Goal: Transaction & Acquisition: Subscribe to service/newsletter

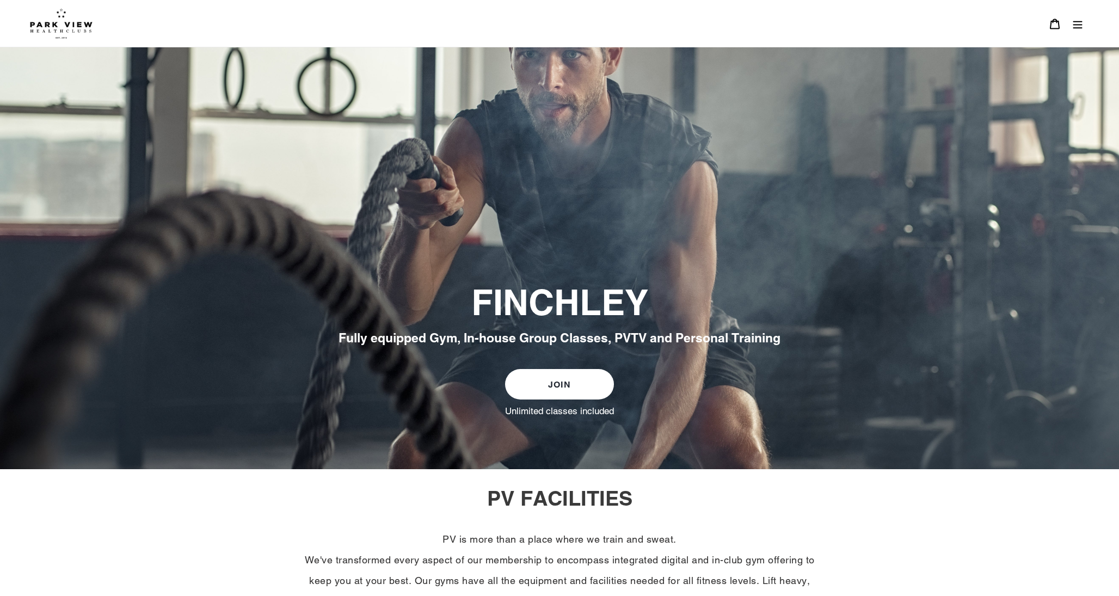
click at [46, 17] on img at bounding box center [61, 23] width 63 height 30
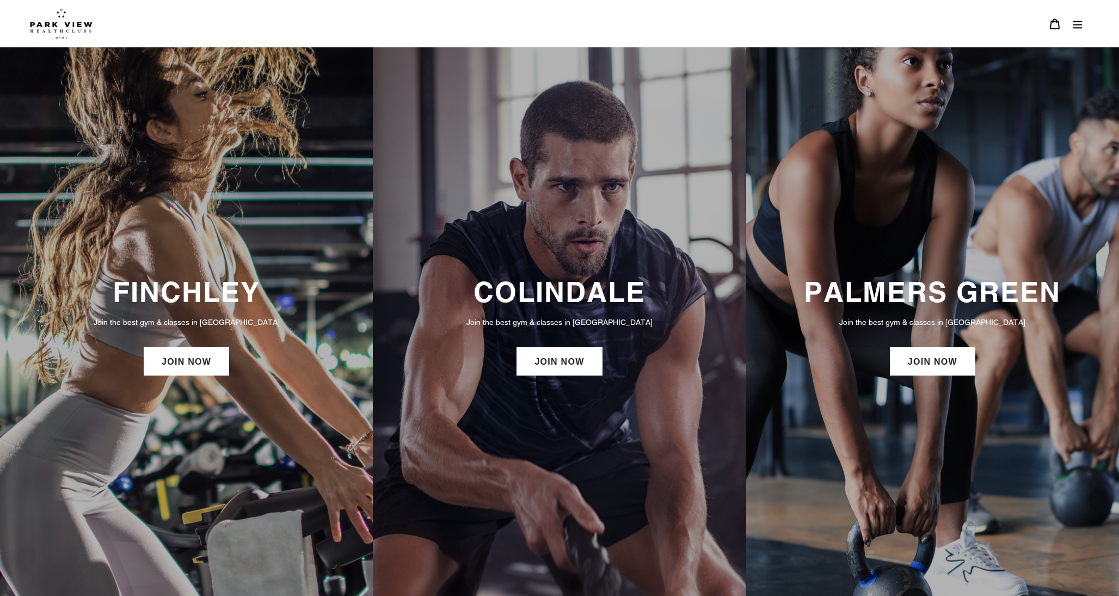
click at [197, 302] on h3 "FINCHLEY" at bounding box center [186, 291] width 351 height 33
click at [193, 368] on link "JOIN NOW" at bounding box center [186, 361] width 85 height 28
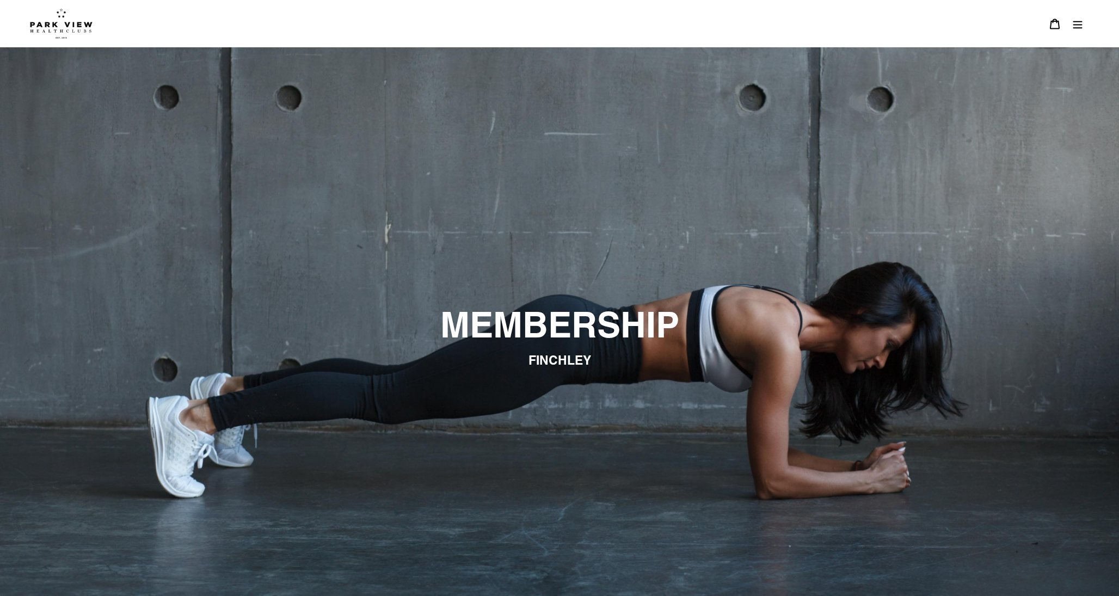
click at [1082, 25] on icon "Menu" at bounding box center [1077, 24] width 11 height 11
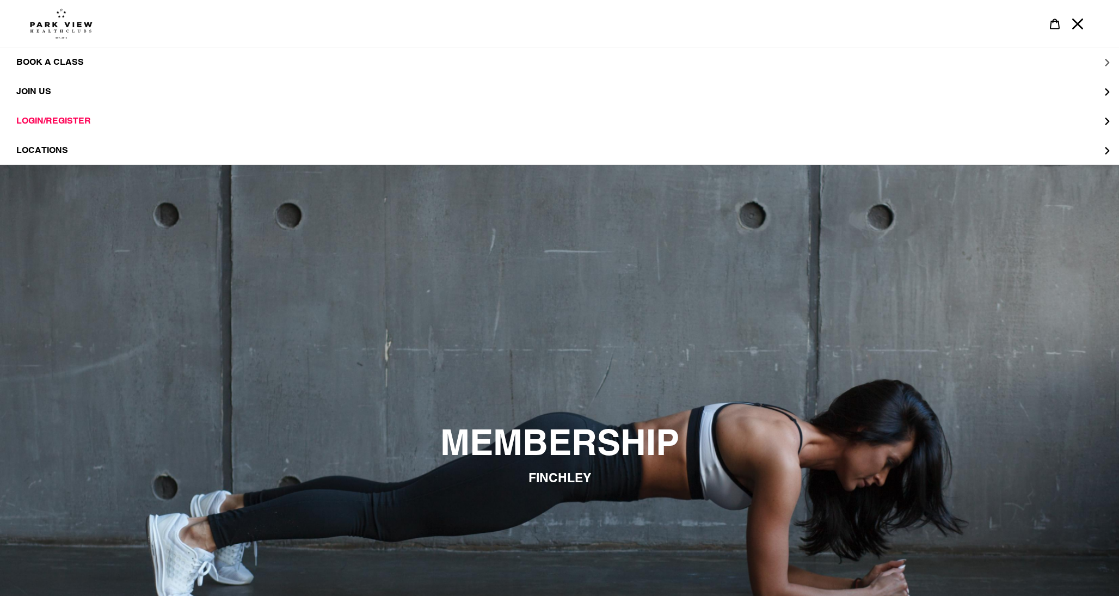
click at [59, 61] on span "BOOK A CLASS" at bounding box center [50, 62] width 68 height 11
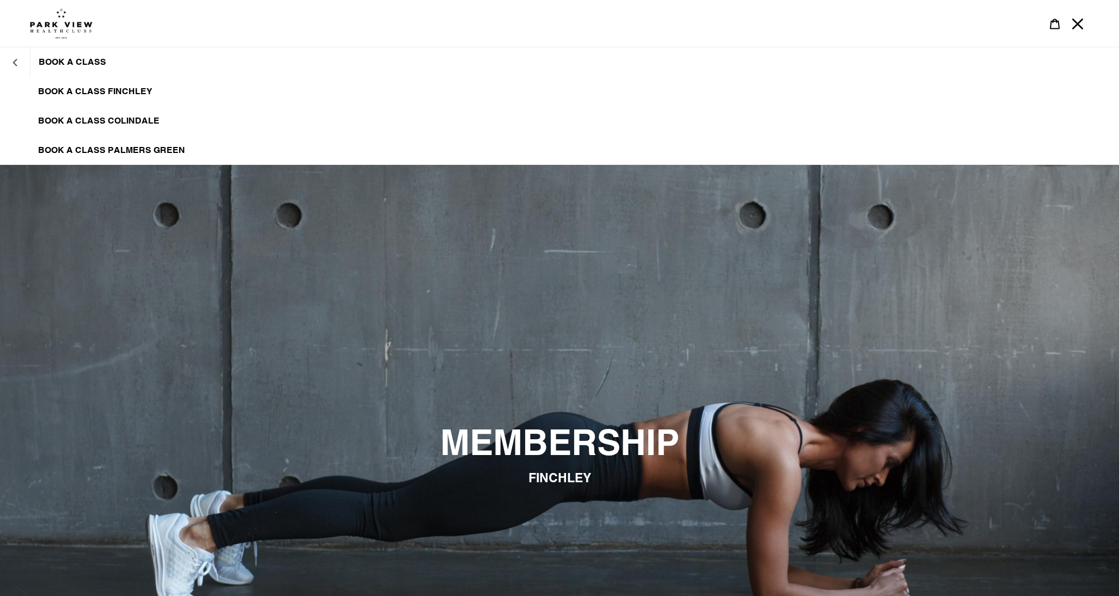
click at [17, 64] on icon "BOOK A CLASS" at bounding box center [15, 63] width 8 height 8
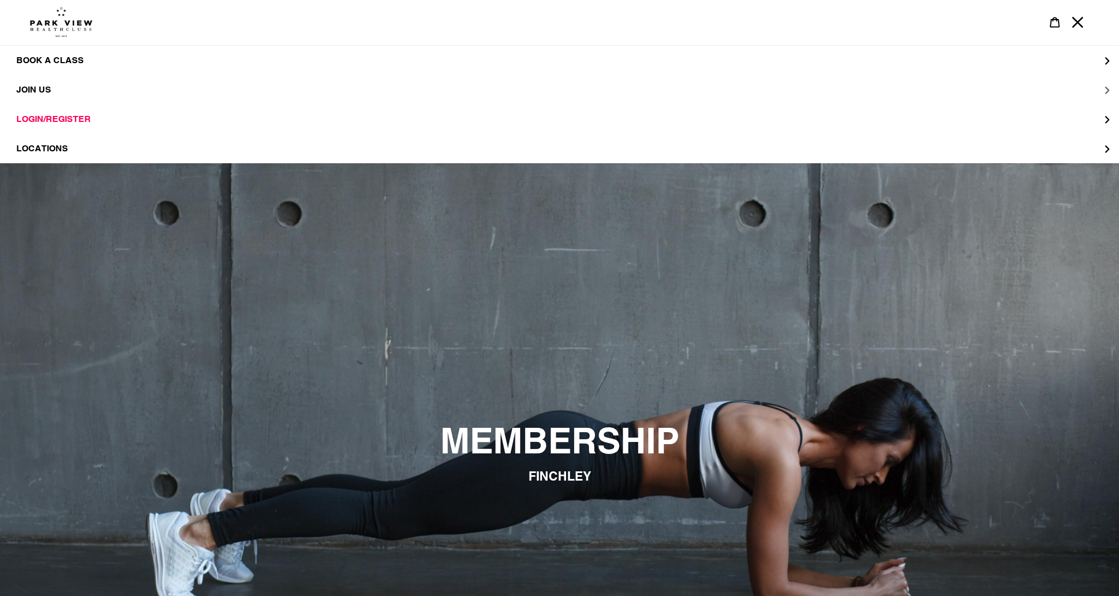
click at [48, 88] on span "JOIN US" at bounding box center [33, 89] width 35 height 10
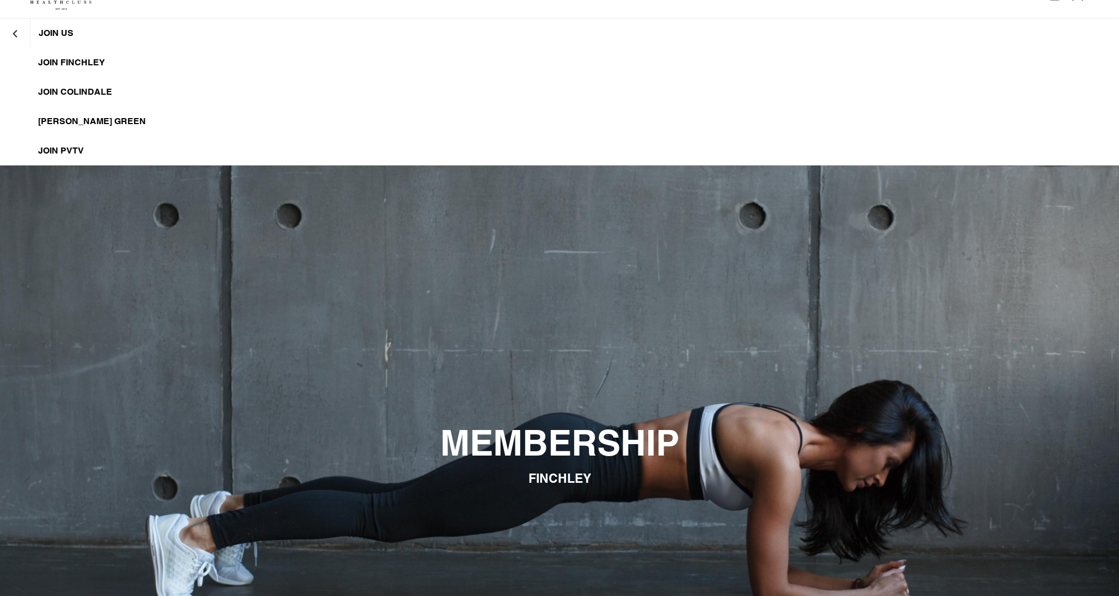
scroll to position [31, 0]
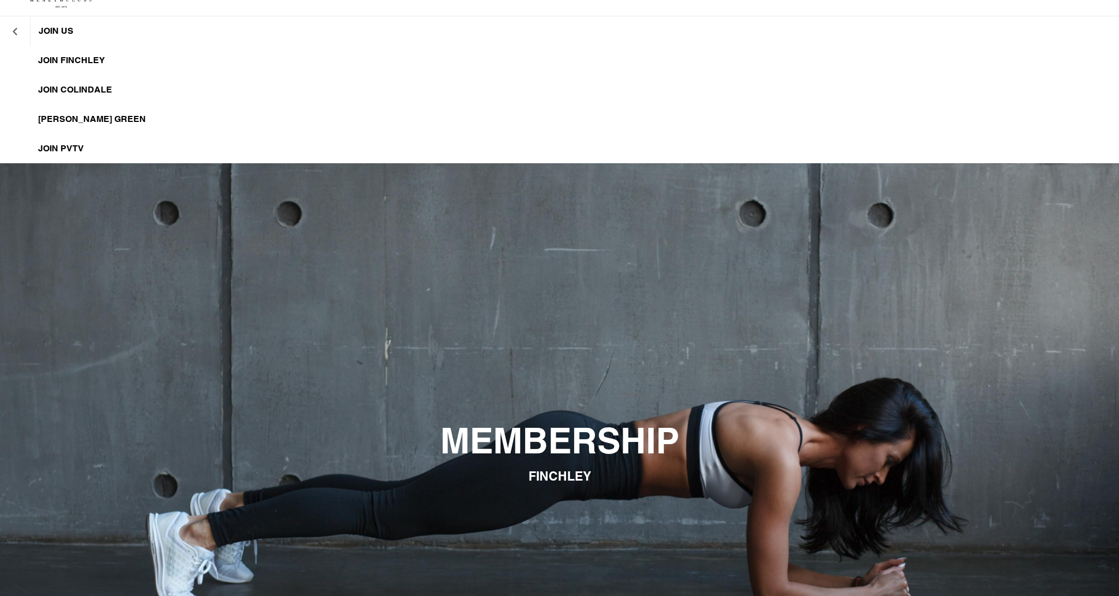
click at [16, 30] on icon "JOIN US" at bounding box center [15, 32] width 8 height 8
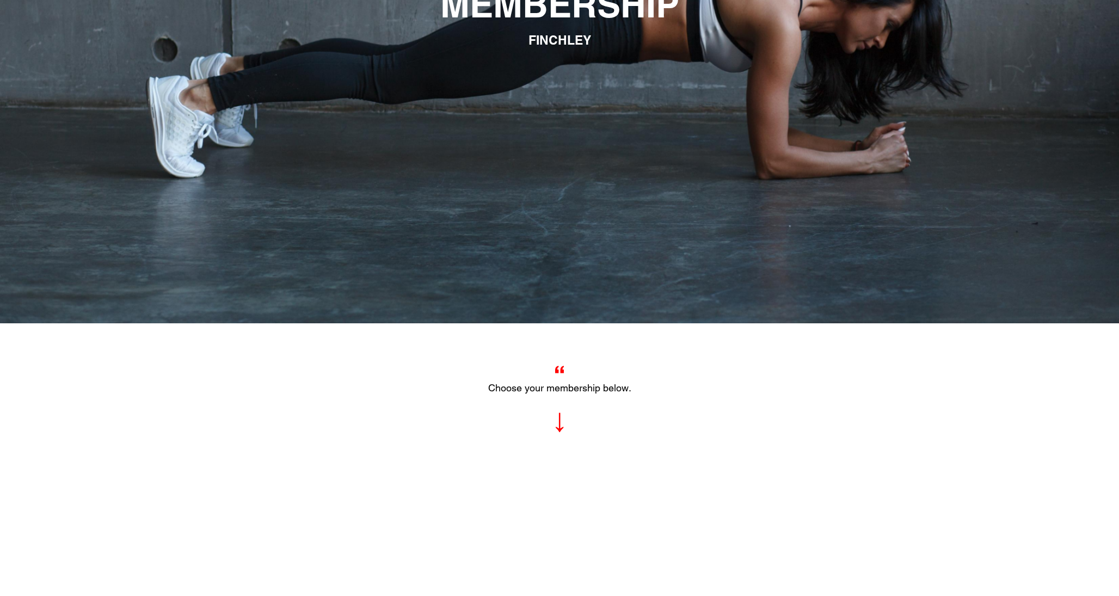
scroll to position [0, 0]
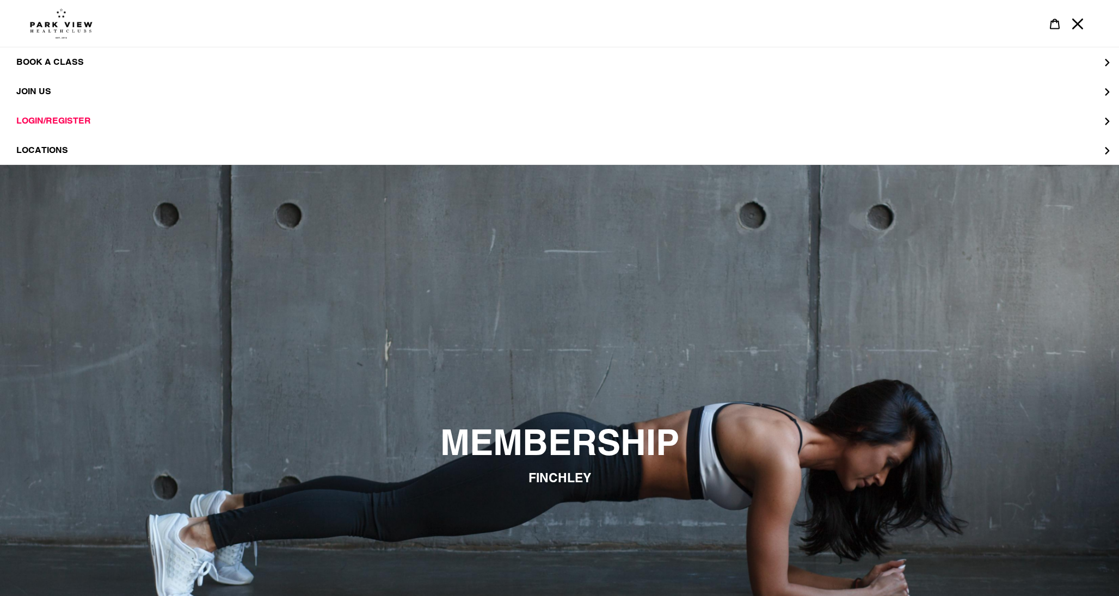
drag, startPoint x: 57, startPoint y: 4, endPoint x: 59, endPoint y: 28, distance: 23.5
click at [55, 11] on div at bounding box center [550, 23] width 1040 height 47
click at [59, 28] on img at bounding box center [61, 23] width 63 height 30
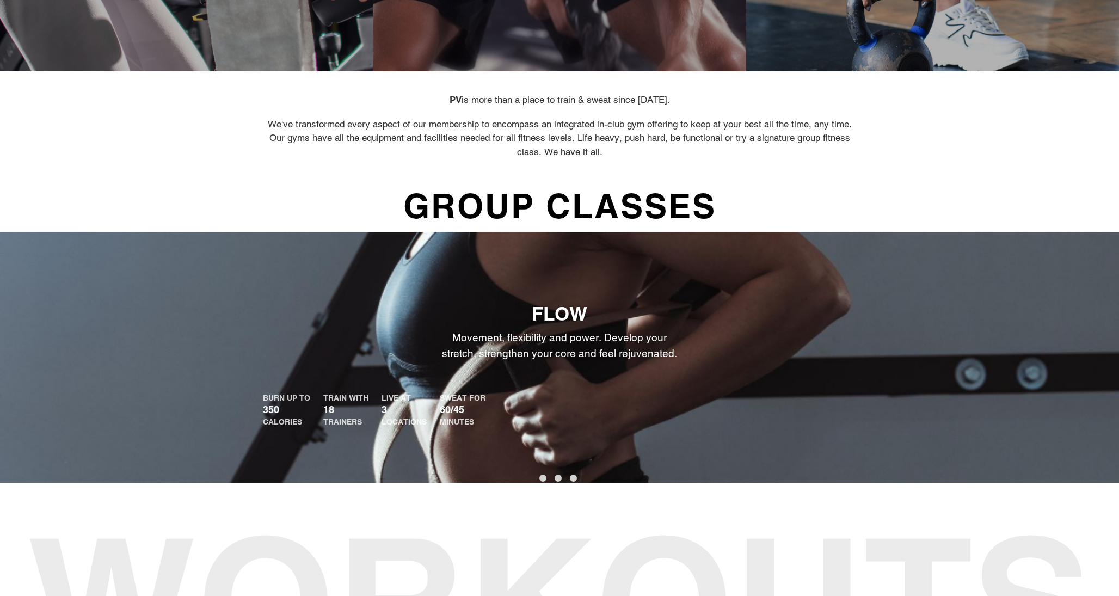
scroll to position [553, 0]
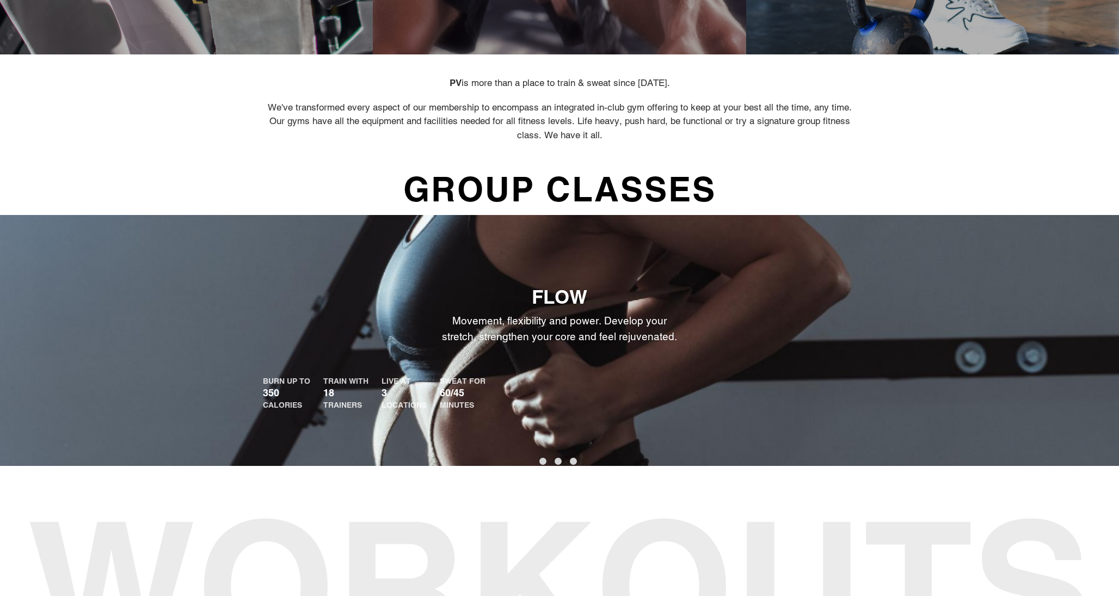
click at [350, 385] on div "TRAIN WITH" at bounding box center [345, 381] width 45 height 11
click at [555, 459] on button "2" at bounding box center [558, 461] width 7 height 7
click at [555, 461] on button "2" at bounding box center [558, 461] width 7 height 7
drag, startPoint x: 559, startPoint y: 467, endPoint x: 560, endPoint y: 460, distance: 7.2
click at [560, 463] on button "2" at bounding box center [558, 461] width 7 height 7
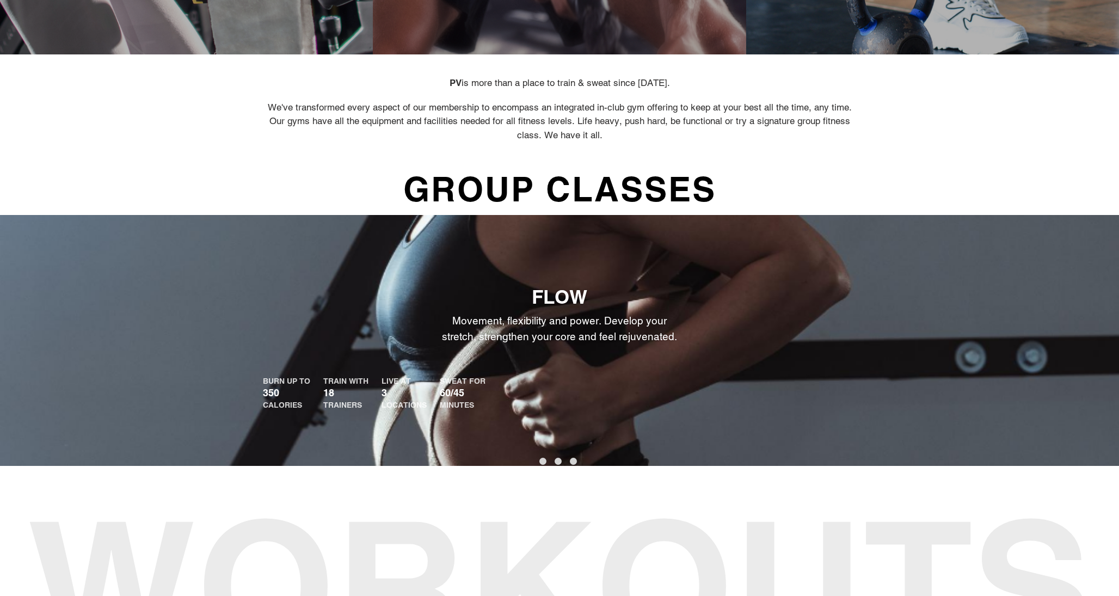
click at [560, 460] on button "2" at bounding box center [558, 461] width 7 height 7
click at [576, 461] on button "3" at bounding box center [573, 461] width 7 height 7
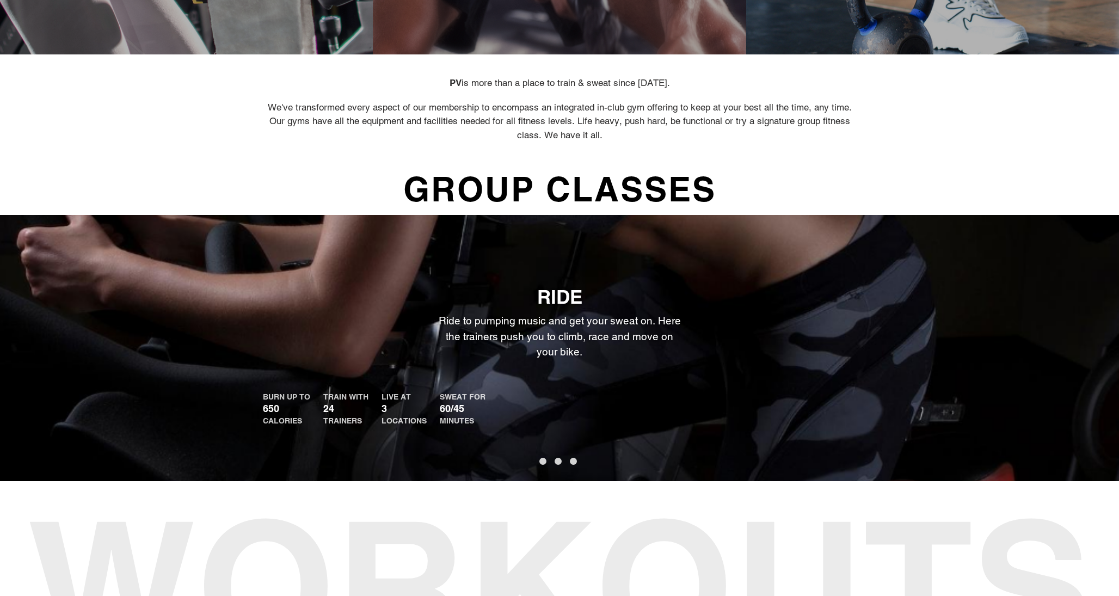
click at [575, 461] on button "3" at bounding box center [573, 461] width 7 height 7
click at [560, 462] on button "2" at bounding box center [558, 461] width 7 height 7
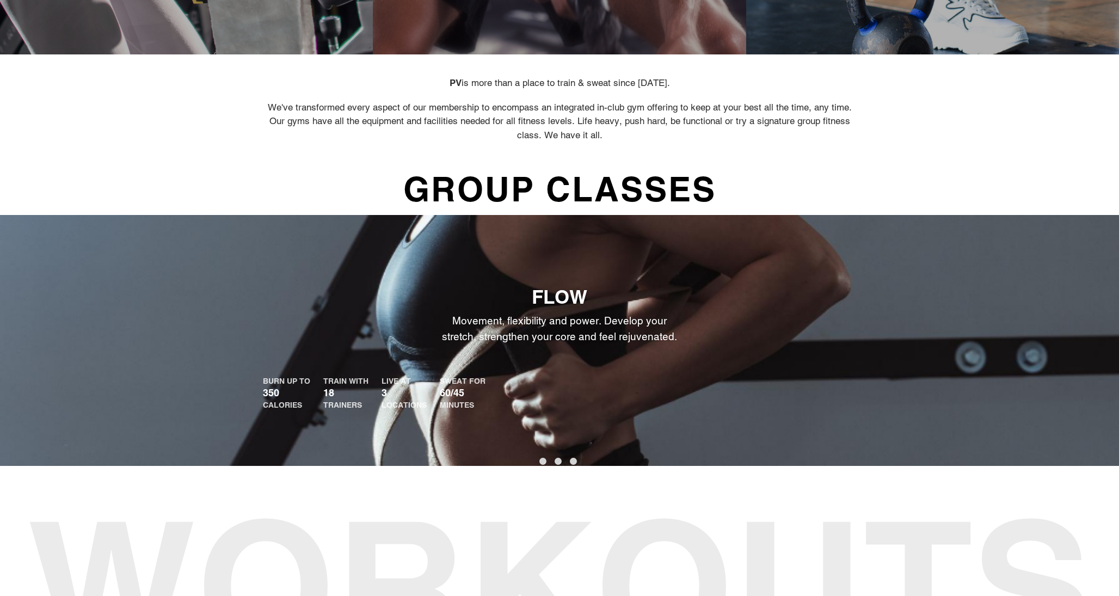
click at [540, 458] on button "1" at bounding box center [543, 461] width 7 height 7
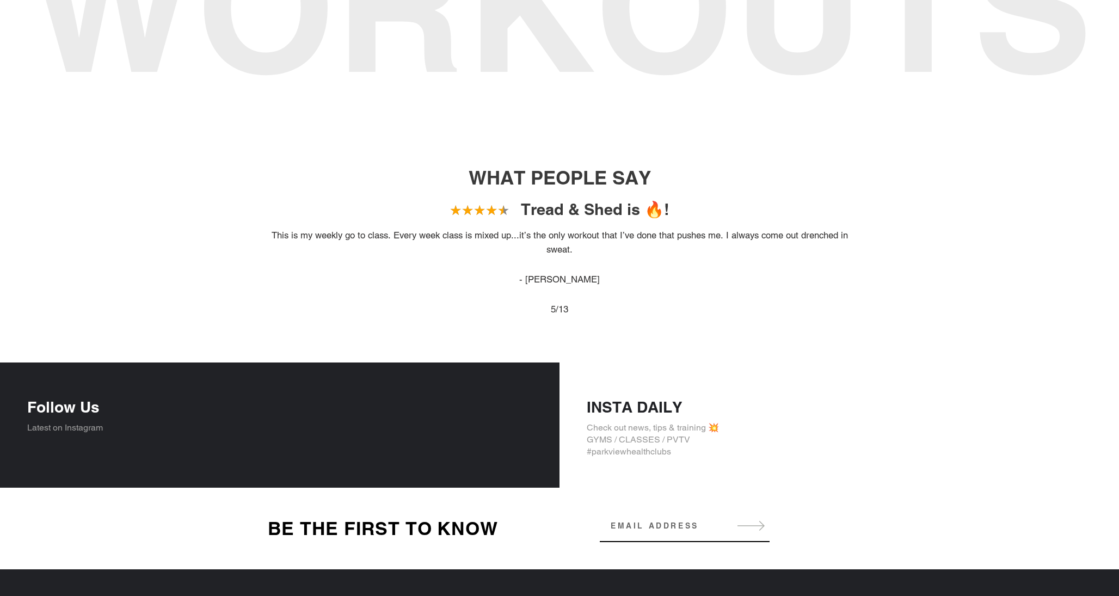
scroll to position [1131, 0]
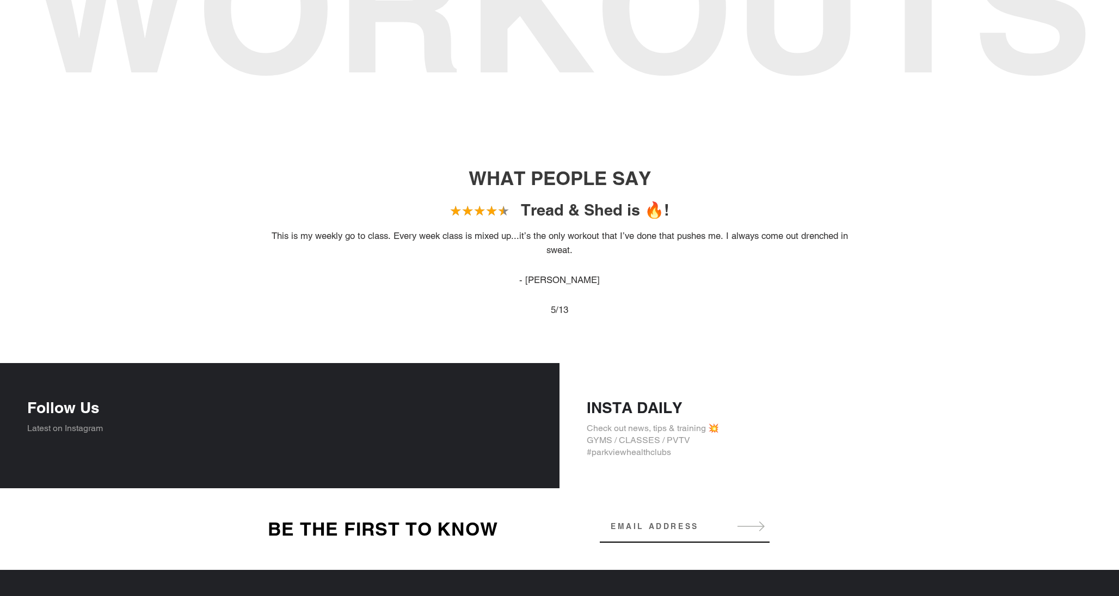
click at [631, 403] on h4 "INSTA DAILY" at bounding box center [839, 408] width 505 height 19
